Goal: Transaction & Acquisition: Book appointment/travel/reservation

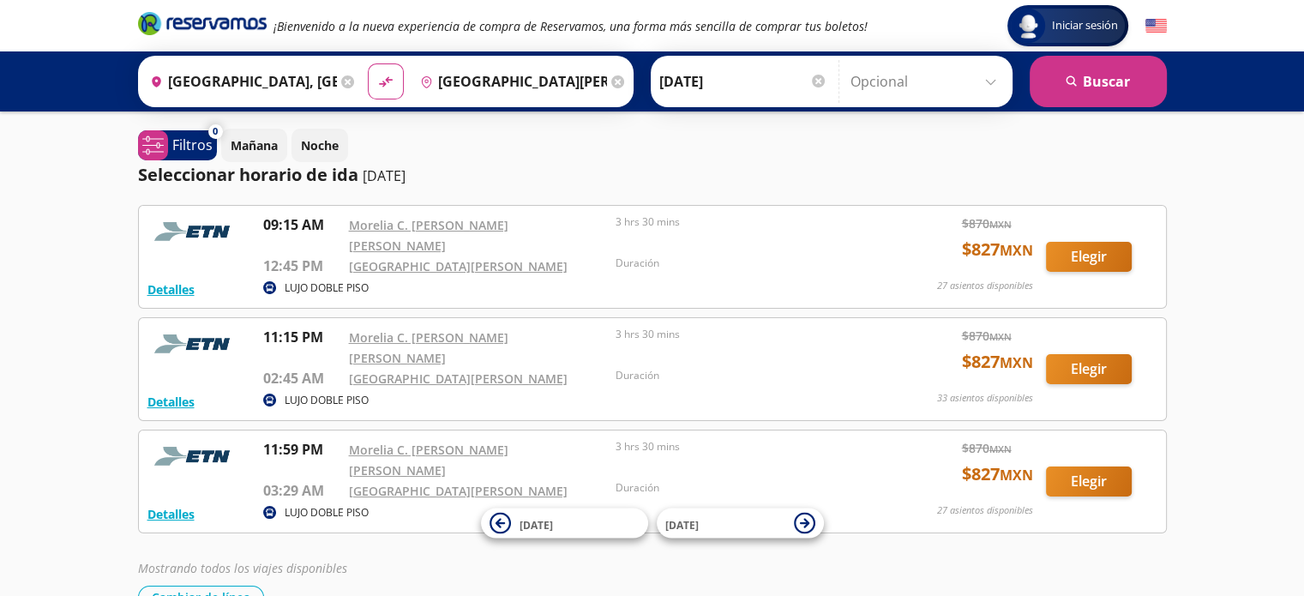
click at [824, 255] on p "Duración" at bounding box center [744, 262] width 259 height 15
click at [491, 317] on div "Detalles LUJO DOBLE PISO 11:15 PM Morelia C. [PERSON_NAME] [PERSON_NAME] 02:45 …" at bounding box center [652, 369] width 1028 height 104
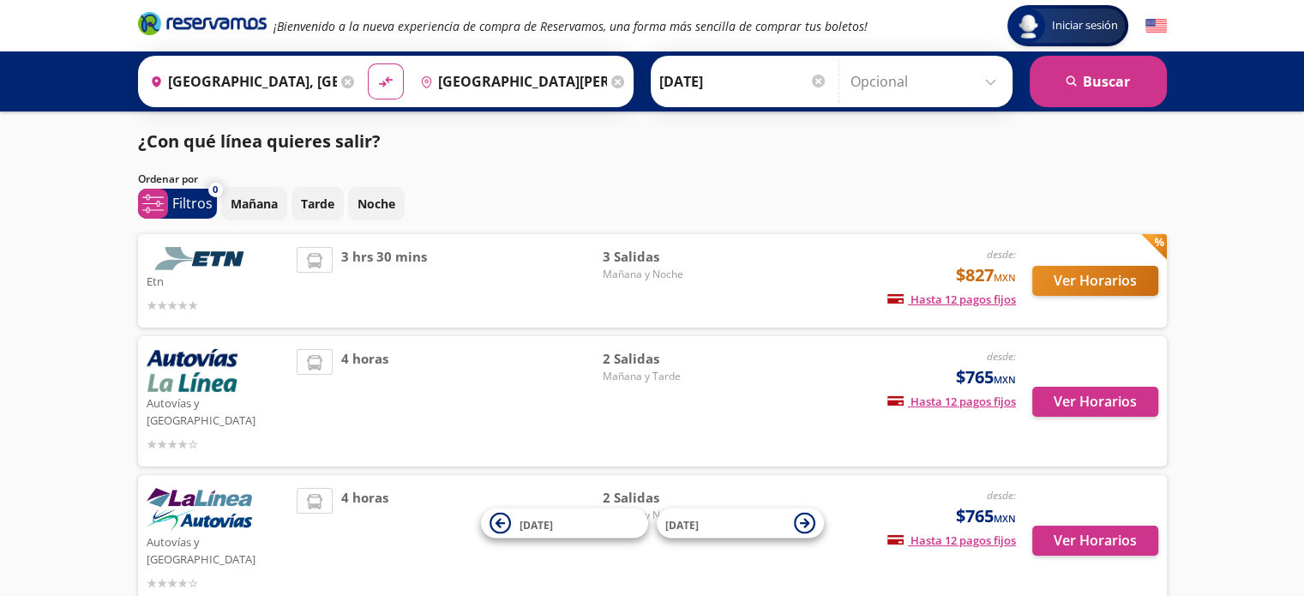
scroll to position [69, 0]
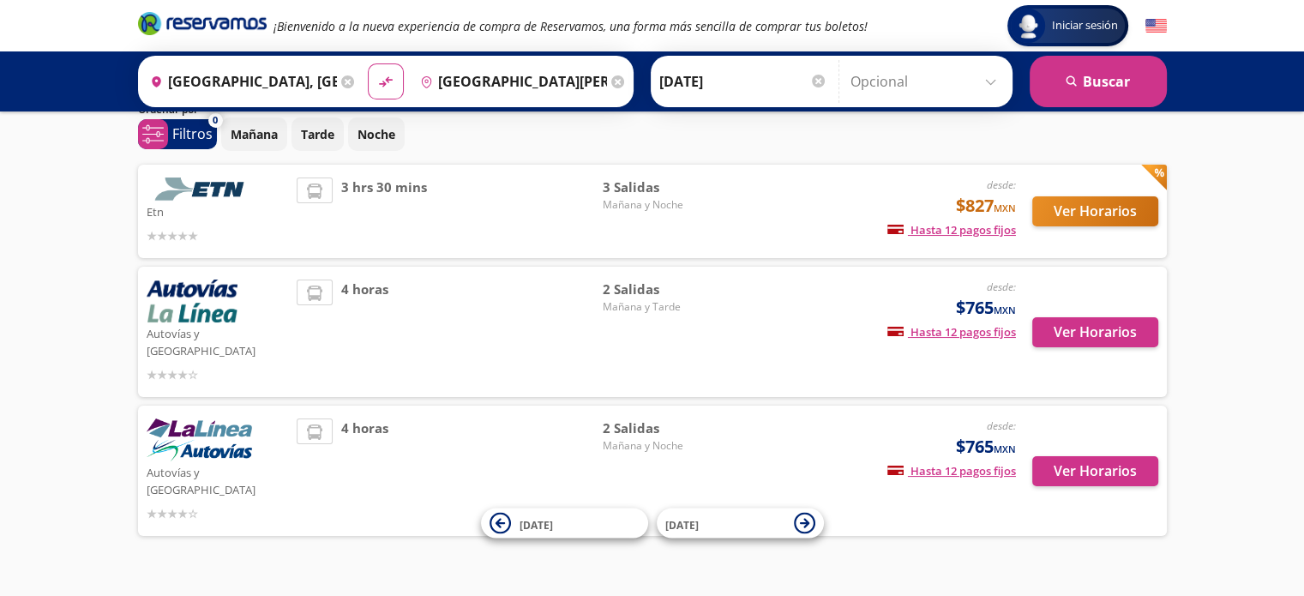
click at [616, 293] on span "2 Salidas" at bounding box center [662, 289] width 120 height 20
click at [1109, 317] on button "Ver Horarios" at bounding box center [1095, 332] width 126 height 30
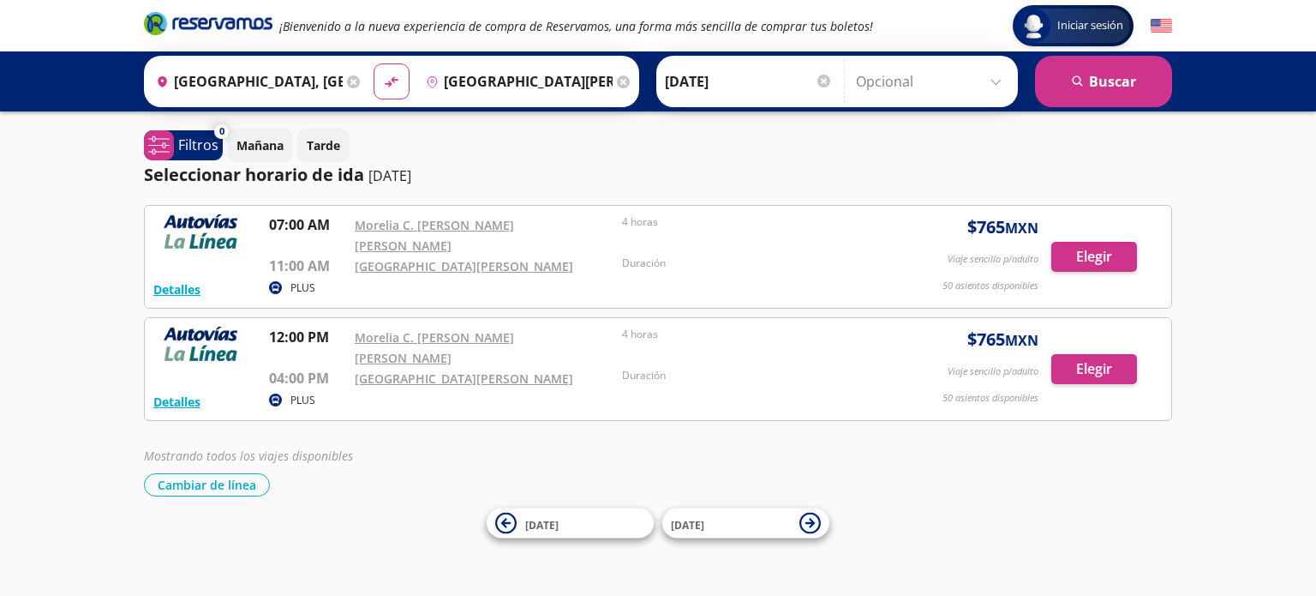
click at [374, 483] on div "Iniciar sesión Iniciar sesión ¡Bienvenido a la nueva experiencia de compra de R…" at bounding box center [658, 298] width 1316 height 596
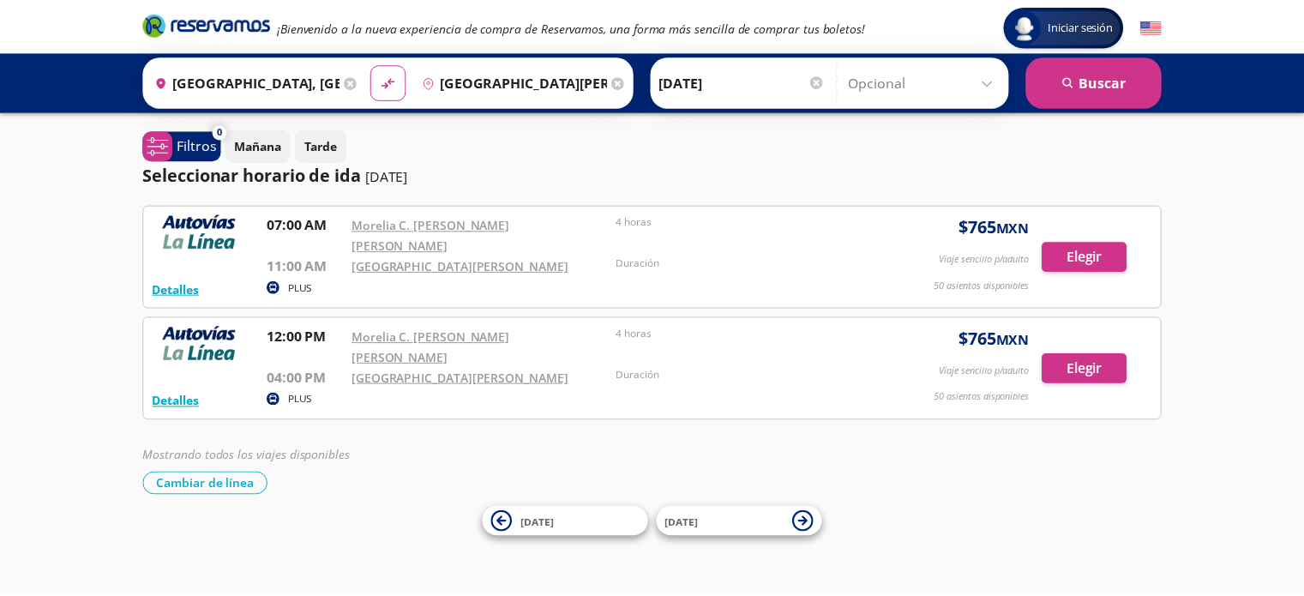
scroll to position [69, 0]
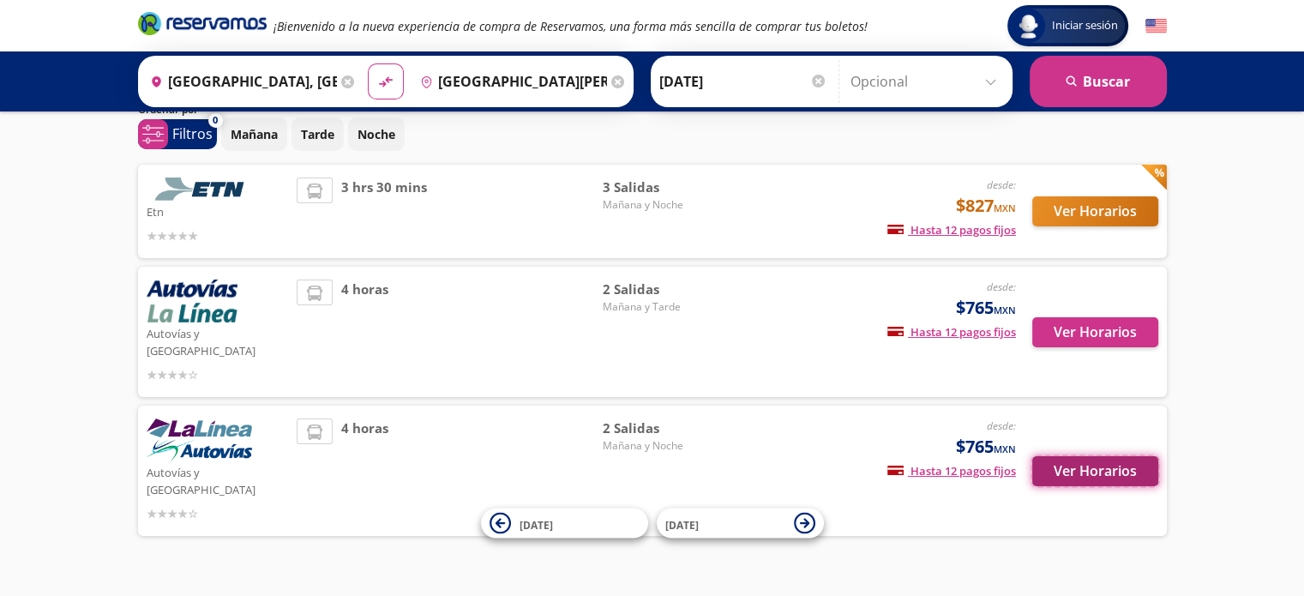
click at [1068, 456] on button "Ver Horarios" at bounding box center [1095, 471] width 126 height 30
